Goal: Task Accomplishment & Management: Manage account settings

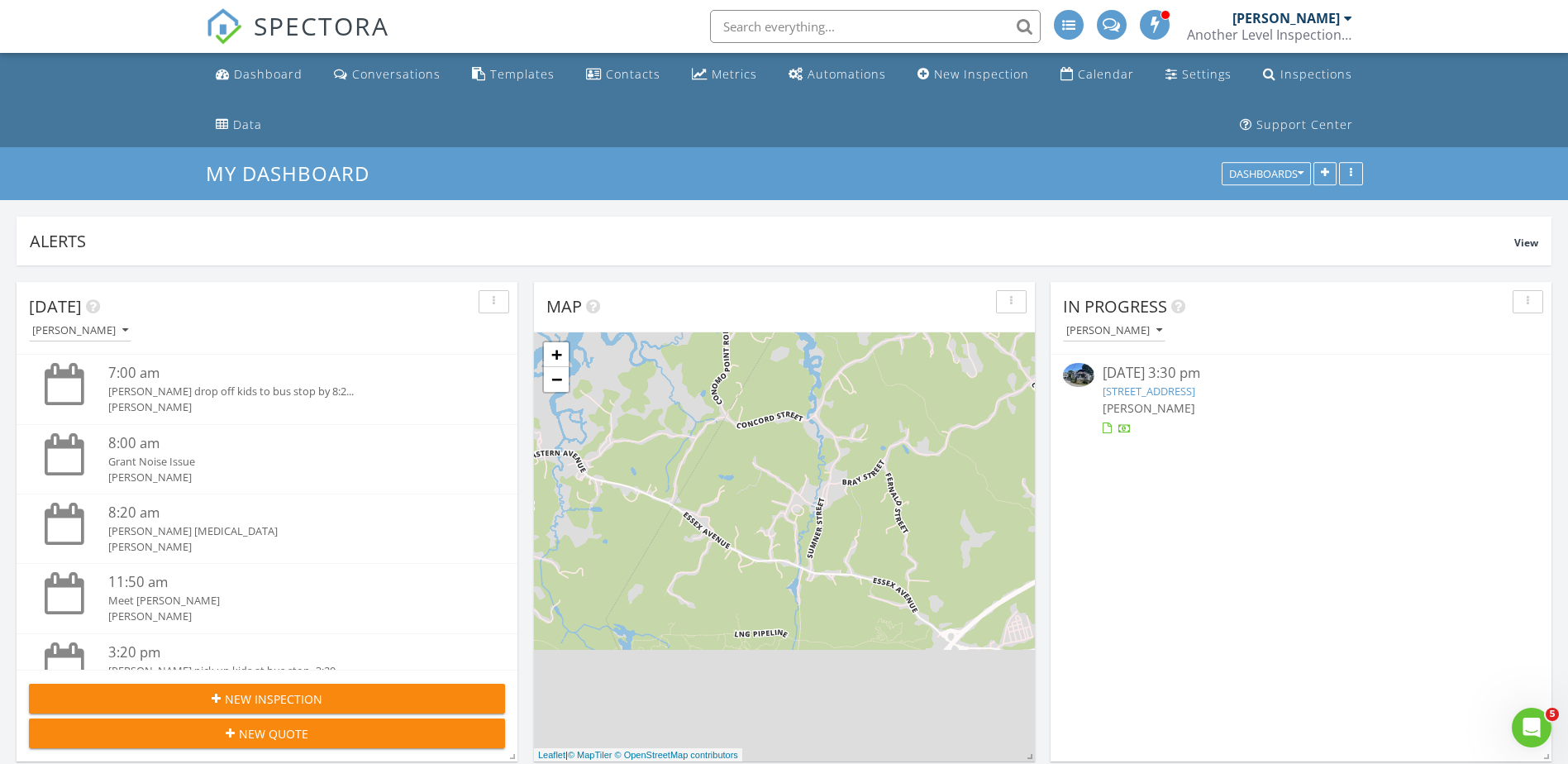
click at [1182, 386] on link "4 Fisherman Way 3, Gloucester, MA 01930" at bounding box center [1149, 391] width 92 height 15
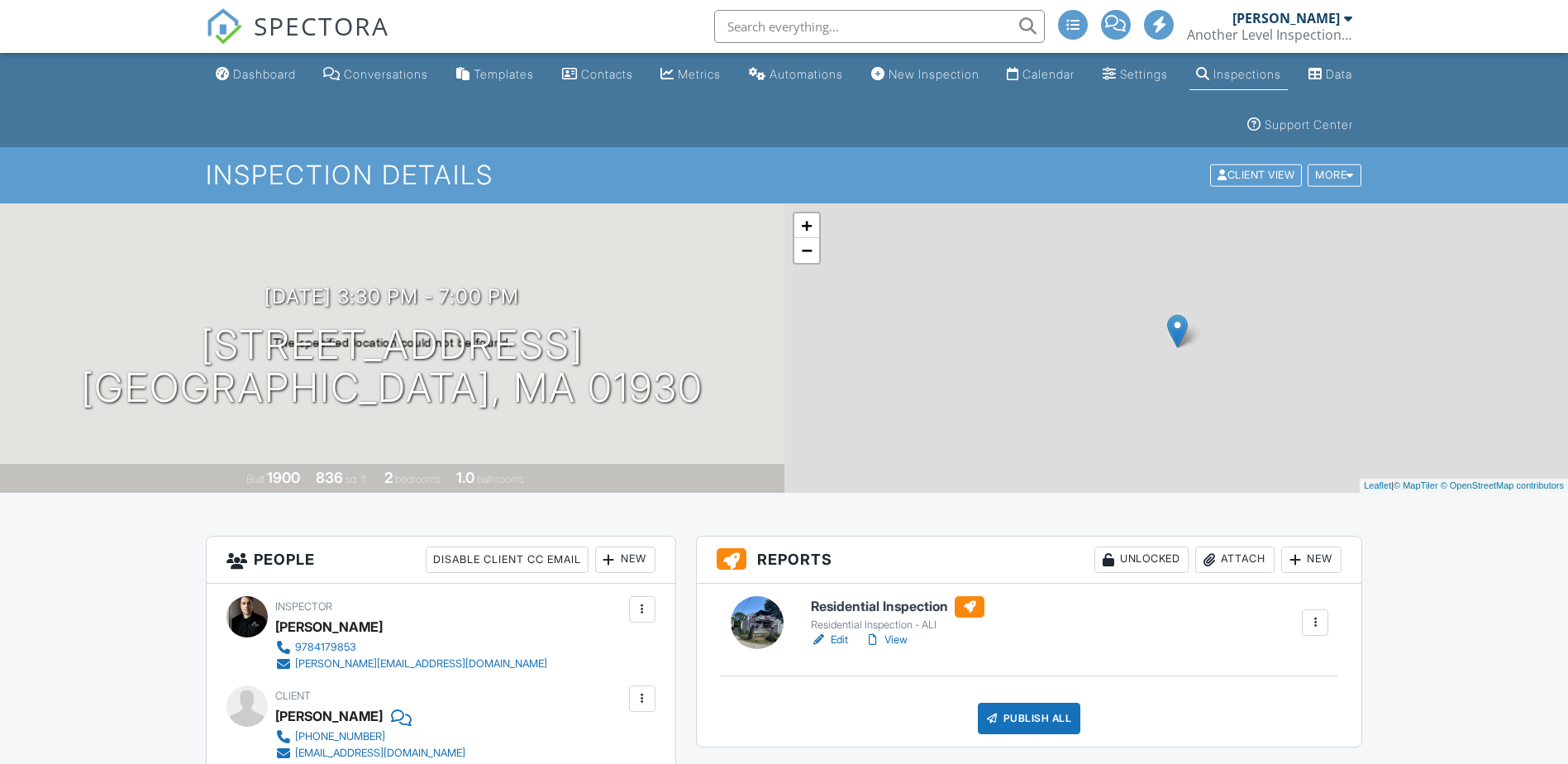
click at [1009, 703] on div "Publish All" at bounding box center [1029, 718] width 104 height 31
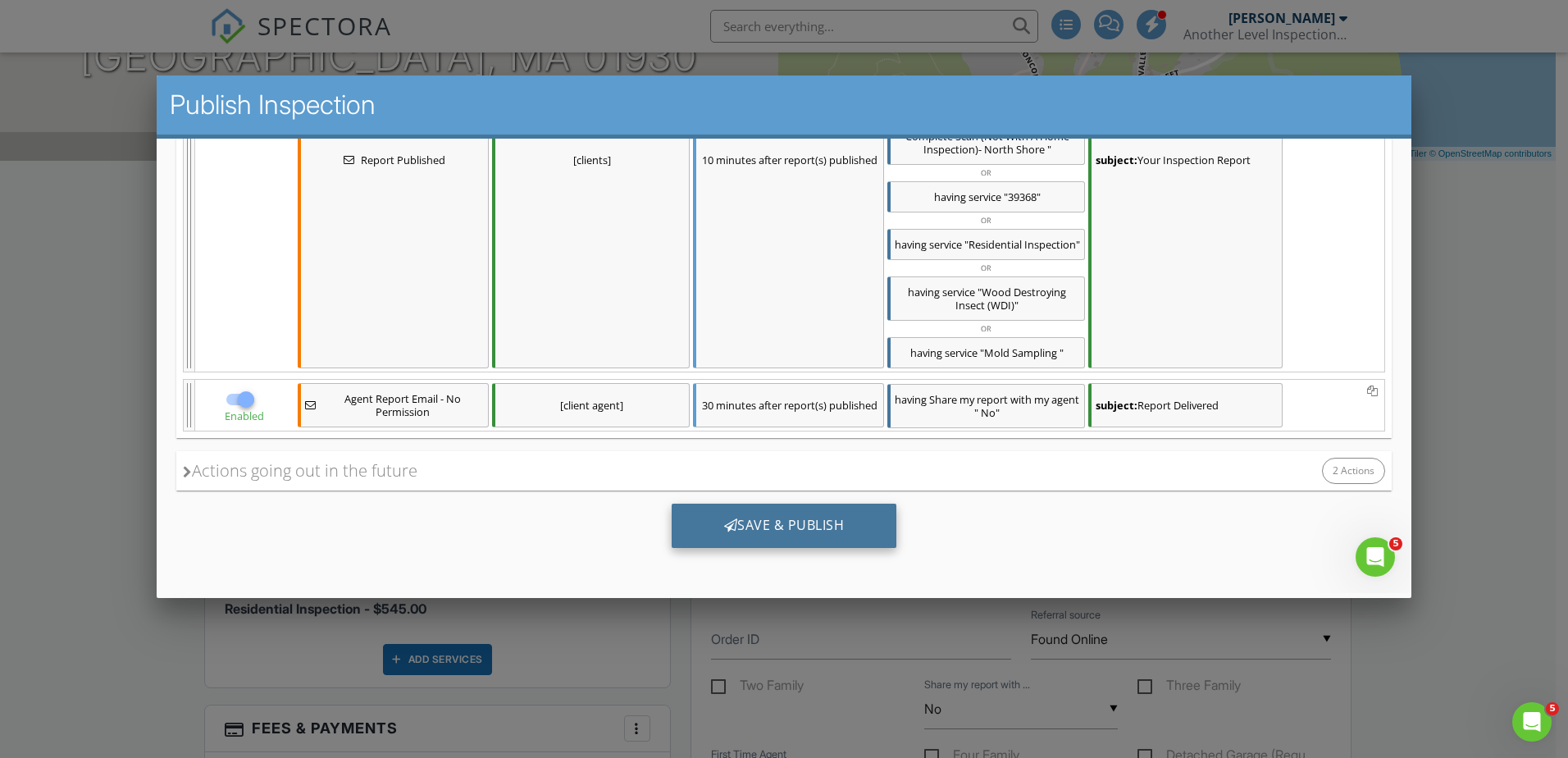
click at [784, 518] on div "Save & Publish" at bounding box center [784, 526] width 225 height 44
